Goal: Find specific page/section: Find specific page/section

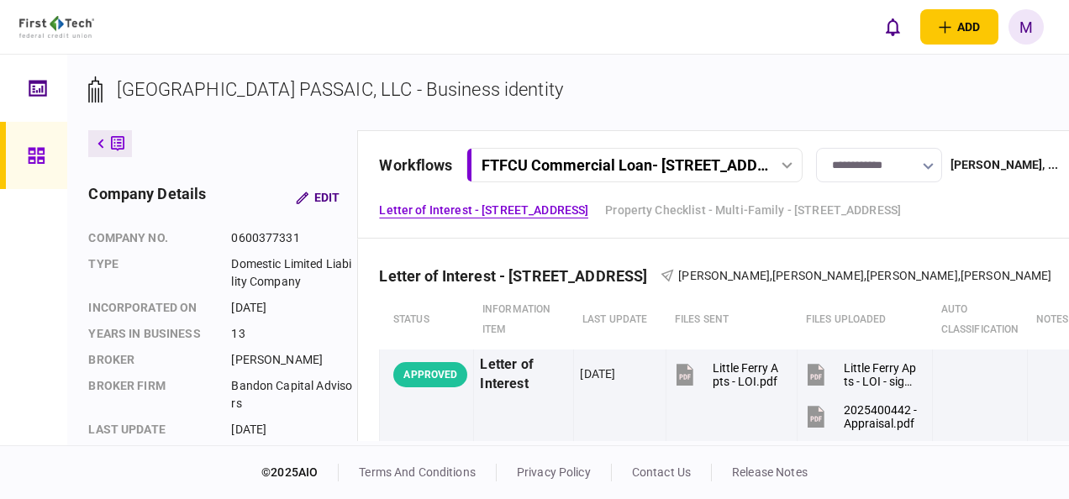
scroll to position [504, 0]
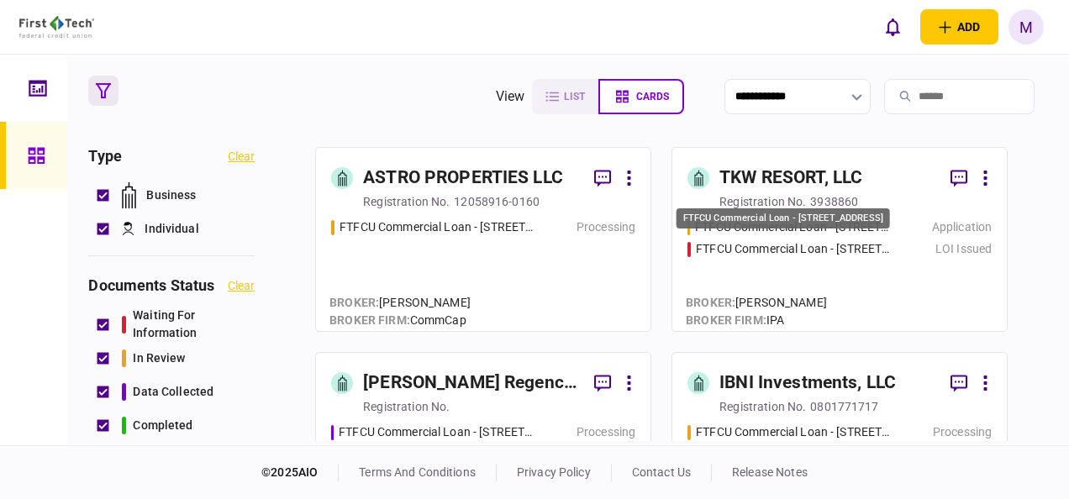
click at [808, 252] on div "FTFCU Commercial Loan - [STREET_ADDRESS]" at bounding box center [794, 249] width 196 height 18
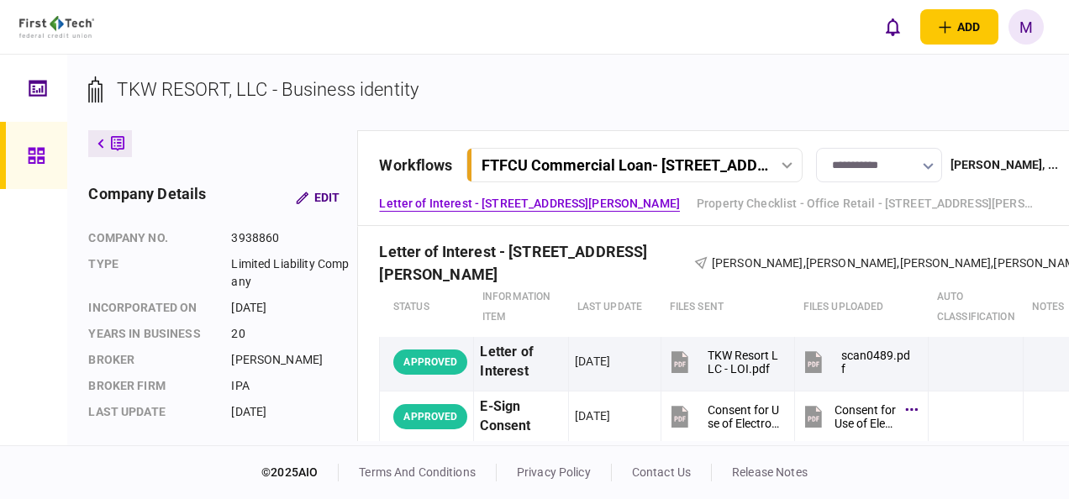
click at [791, 166] on icon at bounding box center [786, 165] width 11 height 7
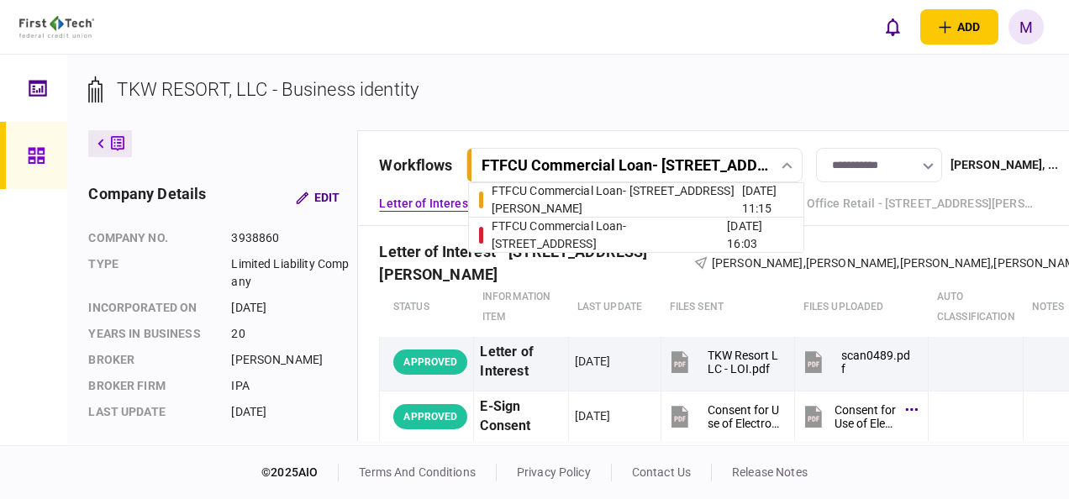
click at [637, 234] on div "FTFCU Commercial Loan - [STREET_ADDRESS]" at bounding box center [609, 235] width 236 height 35
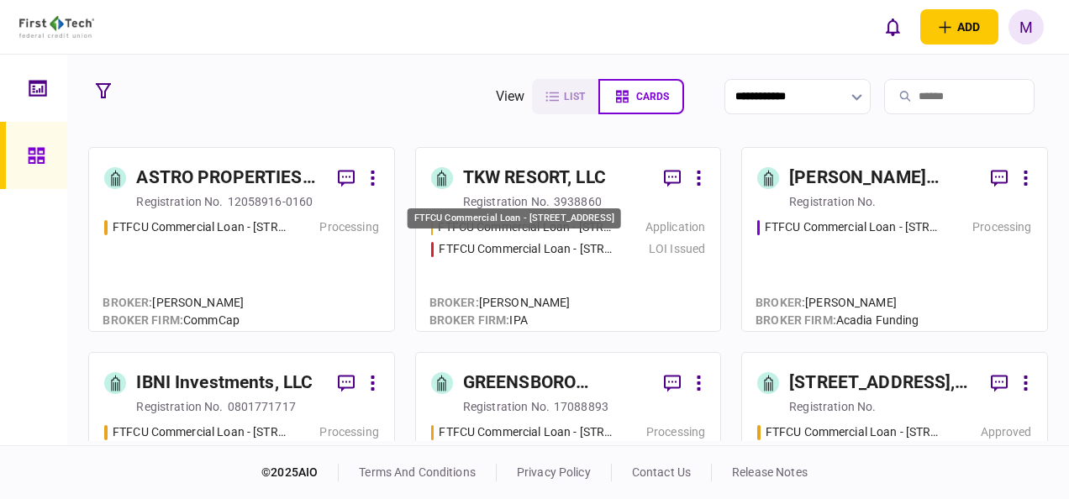
click at [576, 228] on div "FTFCU Commercial Loan - [STREET_ADDRESS]" at bounding box center [513, 218] width 213 height 21
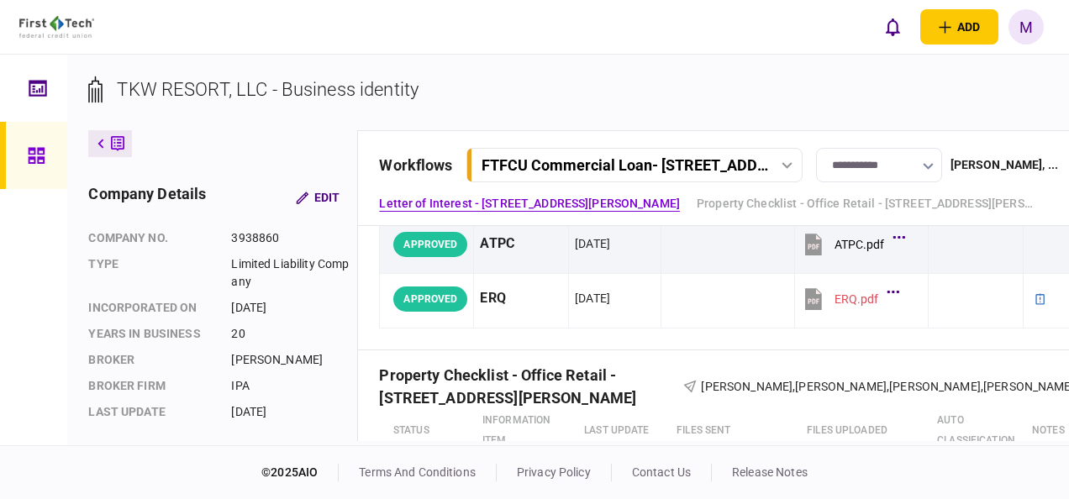
scroll to position [504, 0]
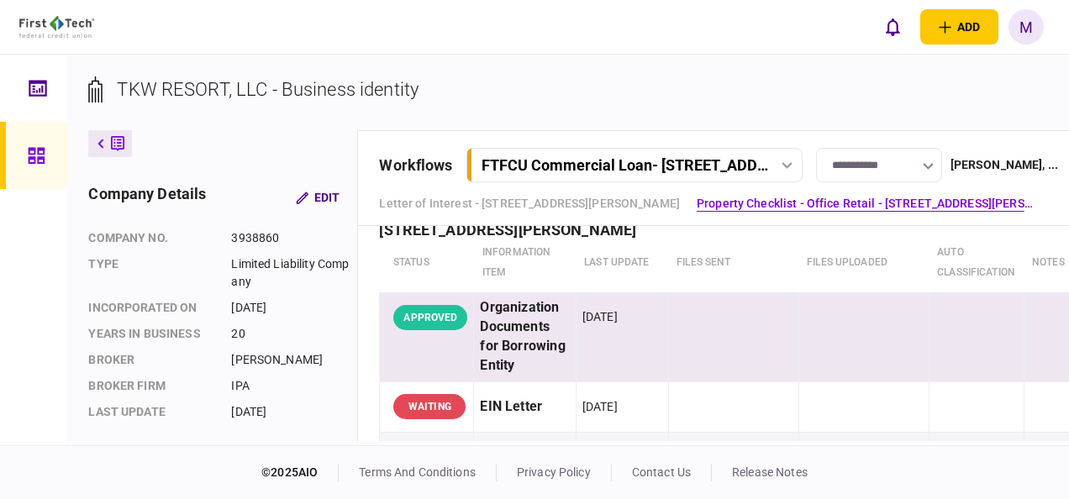
click at [529, 336] on div "Organization Documents for Borrowing Entity" at bounding box center [524, 336] width 89 height 77
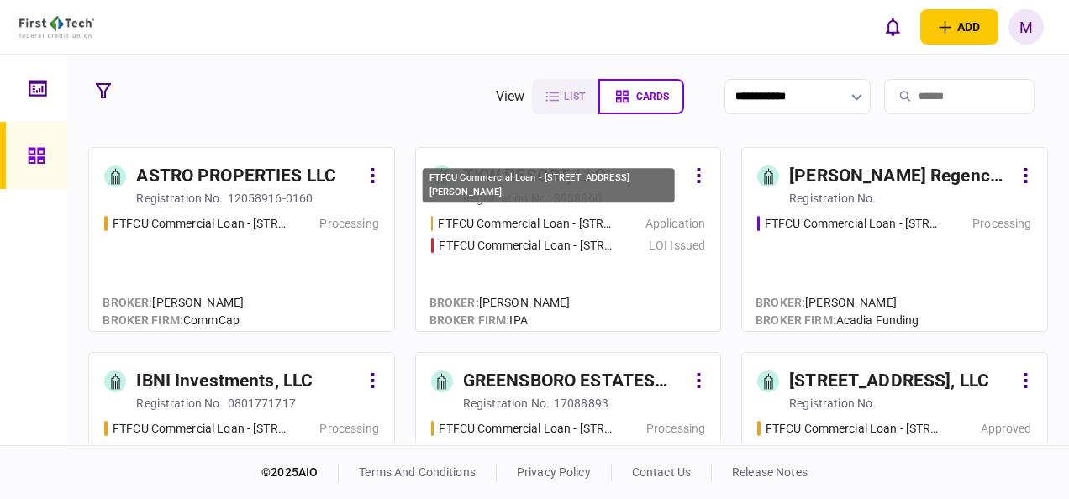
click at [561, 208] on div "FTFCU Commercial Loan - [STREET_ADDRESS][PERSON_NAME]" at bounding box center [548, 190] width 255 height 48
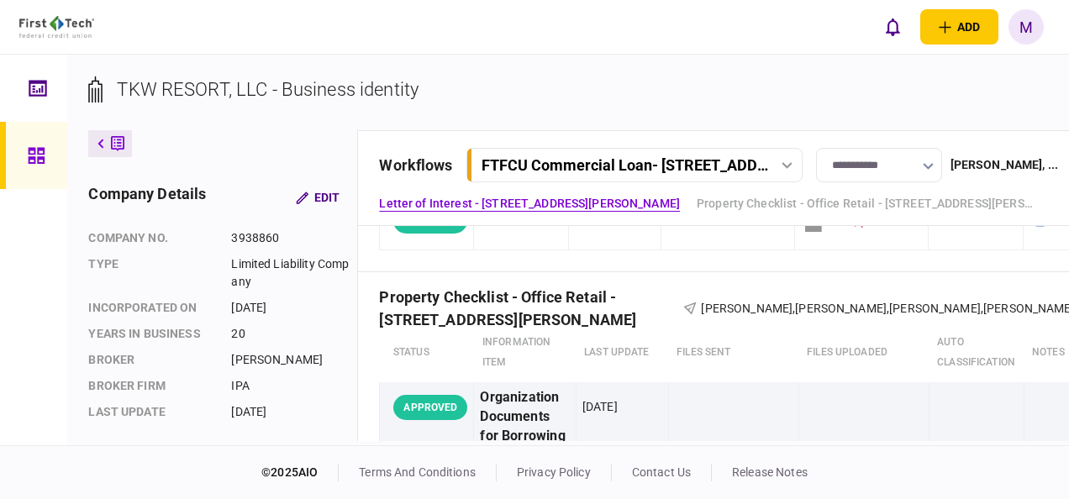
scroll to position [420, 0]
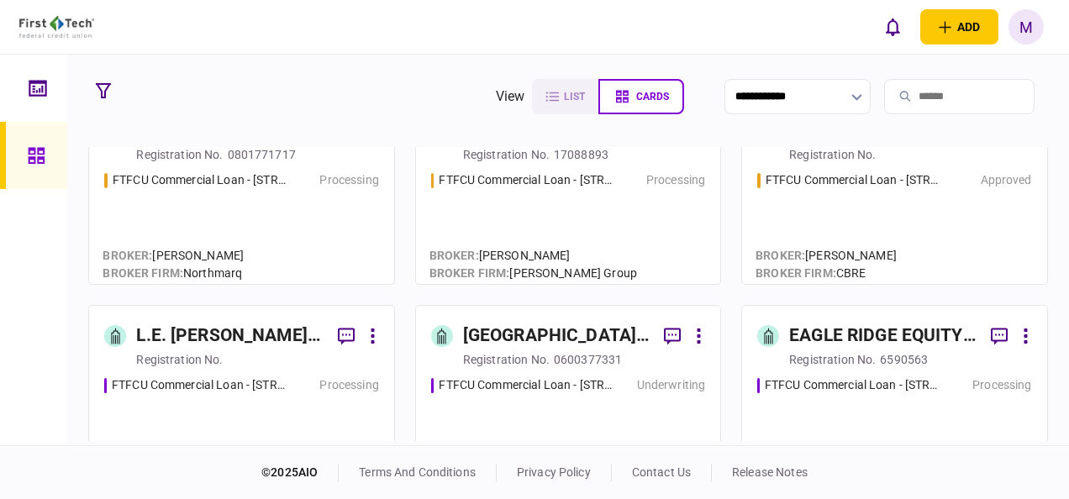
scroll to position [336, 0]
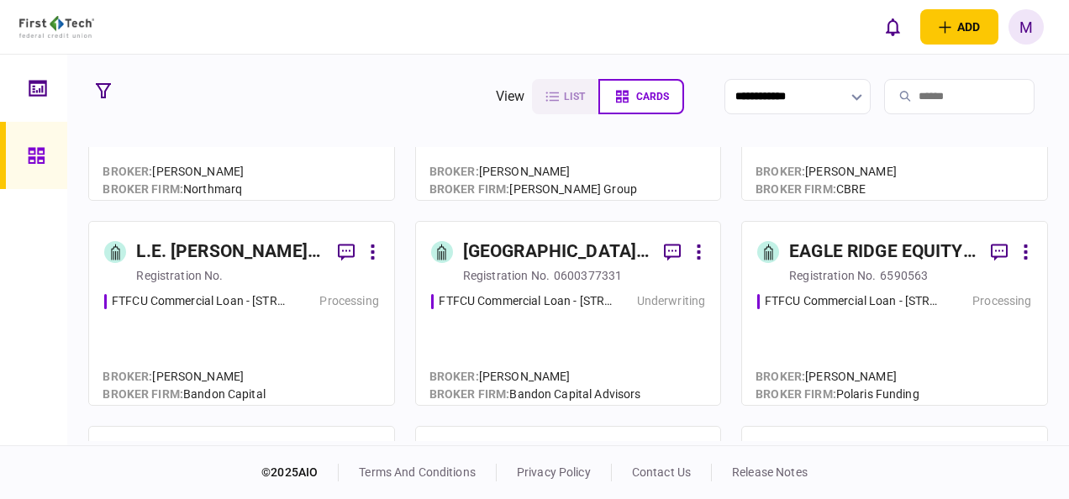
click at [249, 316] on div "FTFCU Commercial Loan - 25590 Avenue Stafford Processing" at bounding box center [241, 340] width 274 height 97
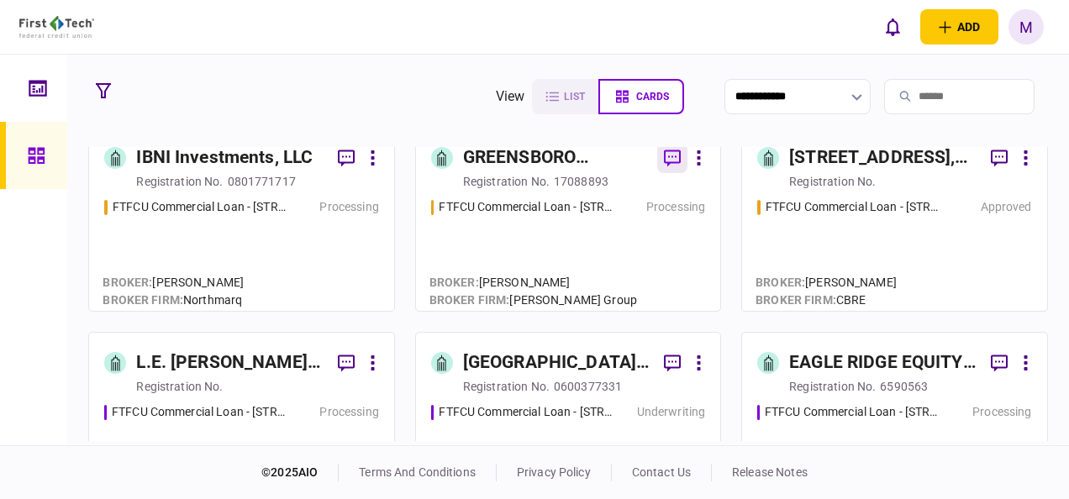
scroll to position [252, 0]
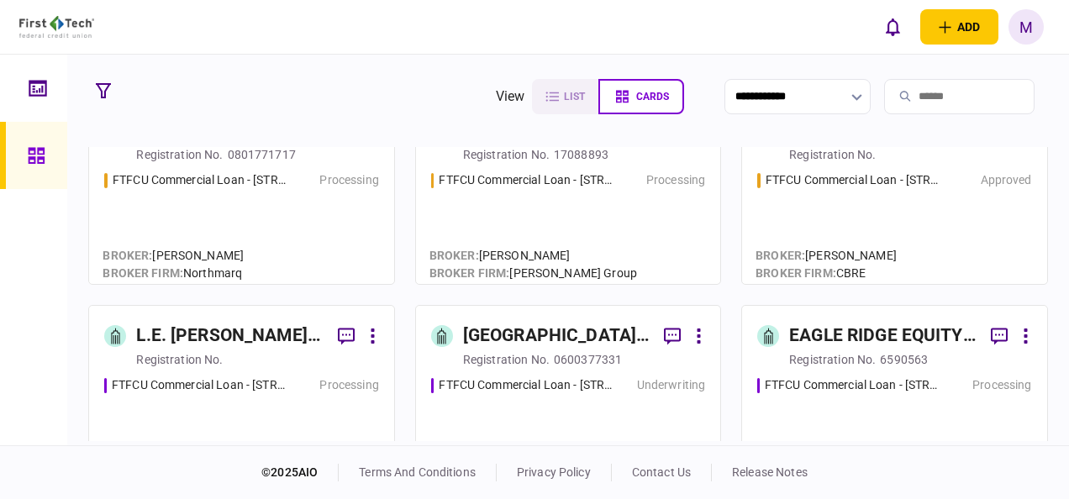
click at [586, 403] on div "FTFCU Commercial Loan - 325 Main Street Little Ferry NJ Underwriting" at bounding box center [568, 424] width 274 height 97
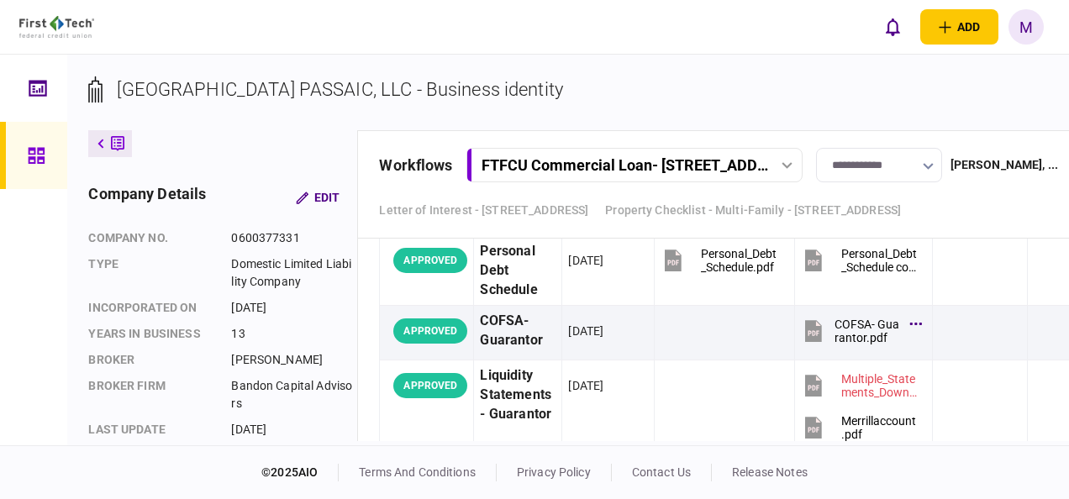
scroll to position [4788, 0]
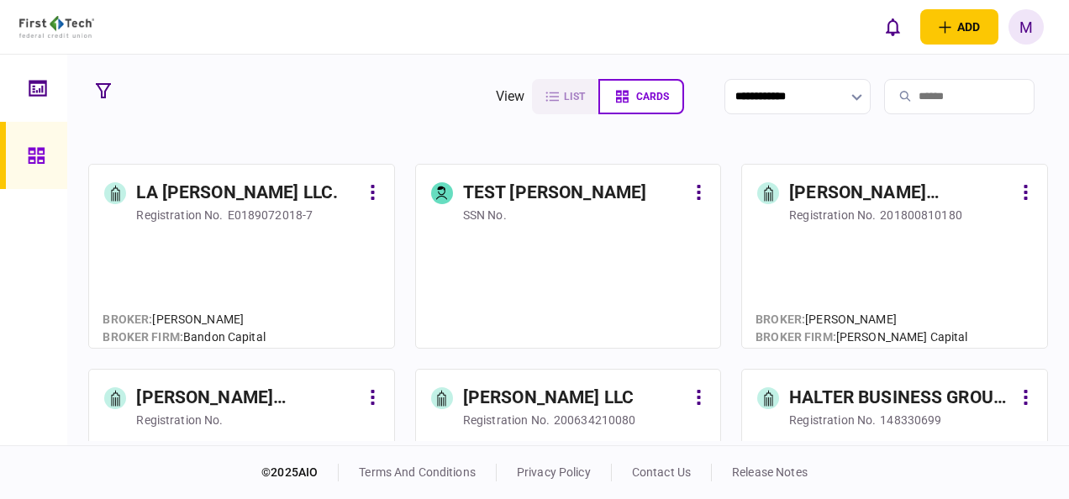
scroll to position [1176, 0]
